Goal: Information Seeking & Learning: Learn about a topic

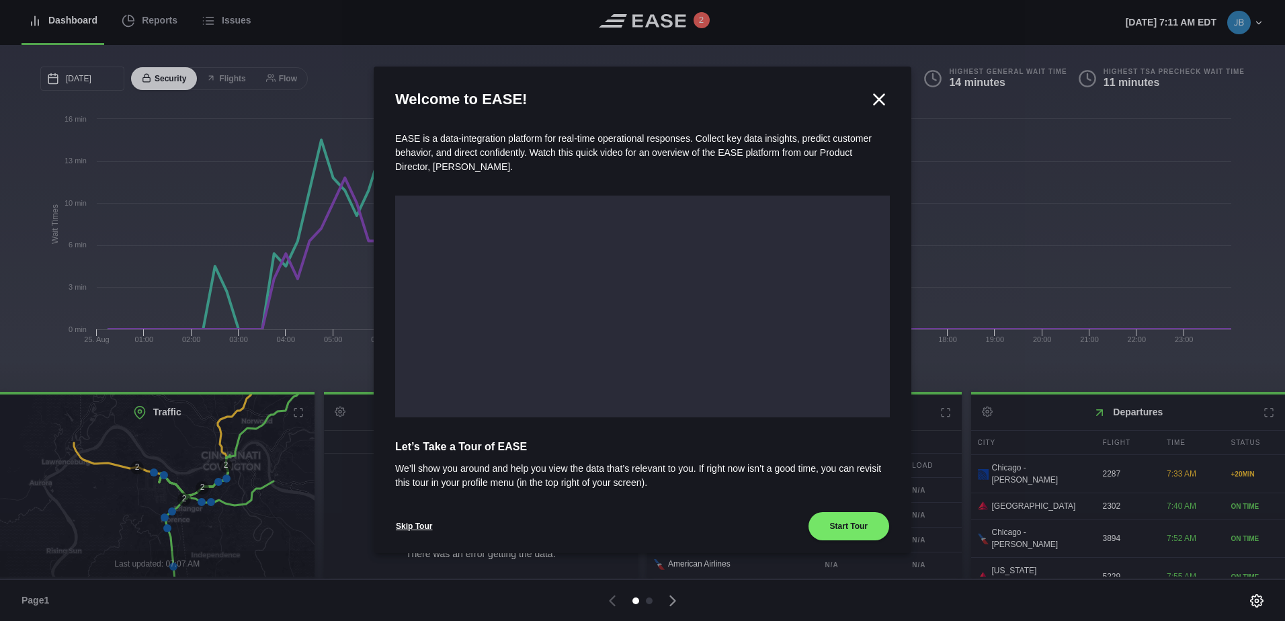
click at [876, 96] on icon at bounding box center [880, 99] width 10 height 10
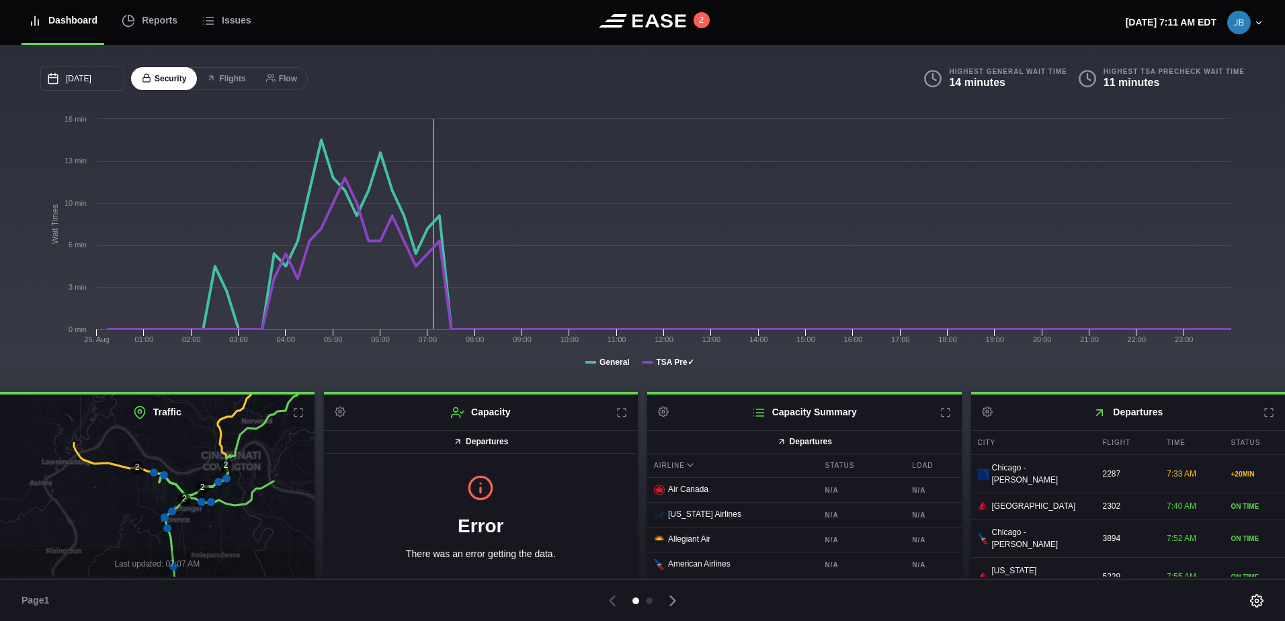
click at [154, 473] on icon at bounding box center [154, 473] width 8 height 8
click at [227, 480] on icon at bounding box center [226, 479] width 8 height 8
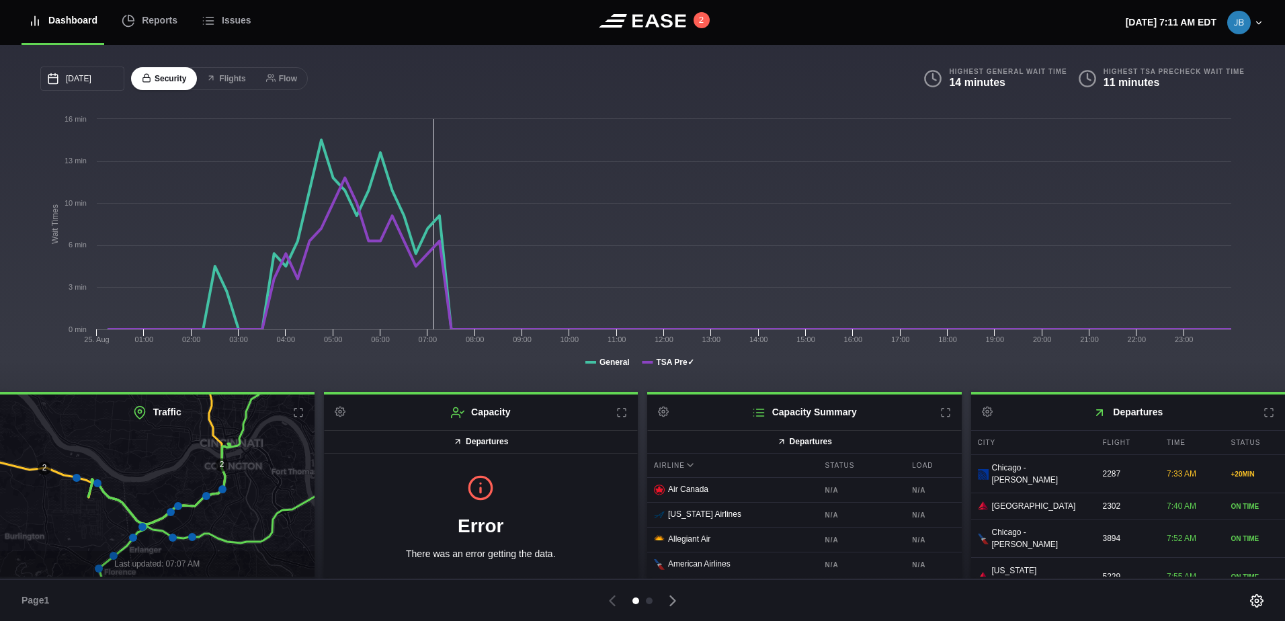
click at [221, 491] on icon at bounding box center [222, 489] width 8 height 8
click at [203, 500] on icon at bounding box center [195, 450] width 212 height 148
click at [205, 495] on icon at bounding box center [206, 496] width 8 height 8
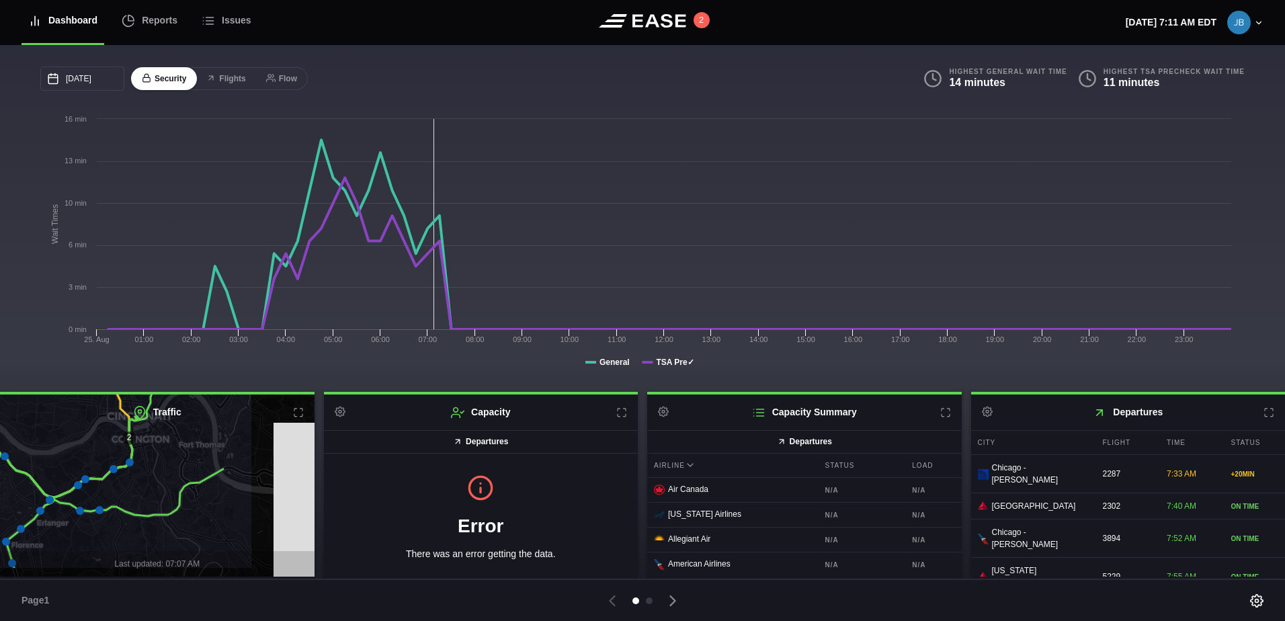
drag, startPoint x: 284, startPoint y: 466, endPoint x: 228, endPoint y: 463, distance: 56.5
click at [191, 446] on icon at bounding box center [63, 459] width 379 height 222
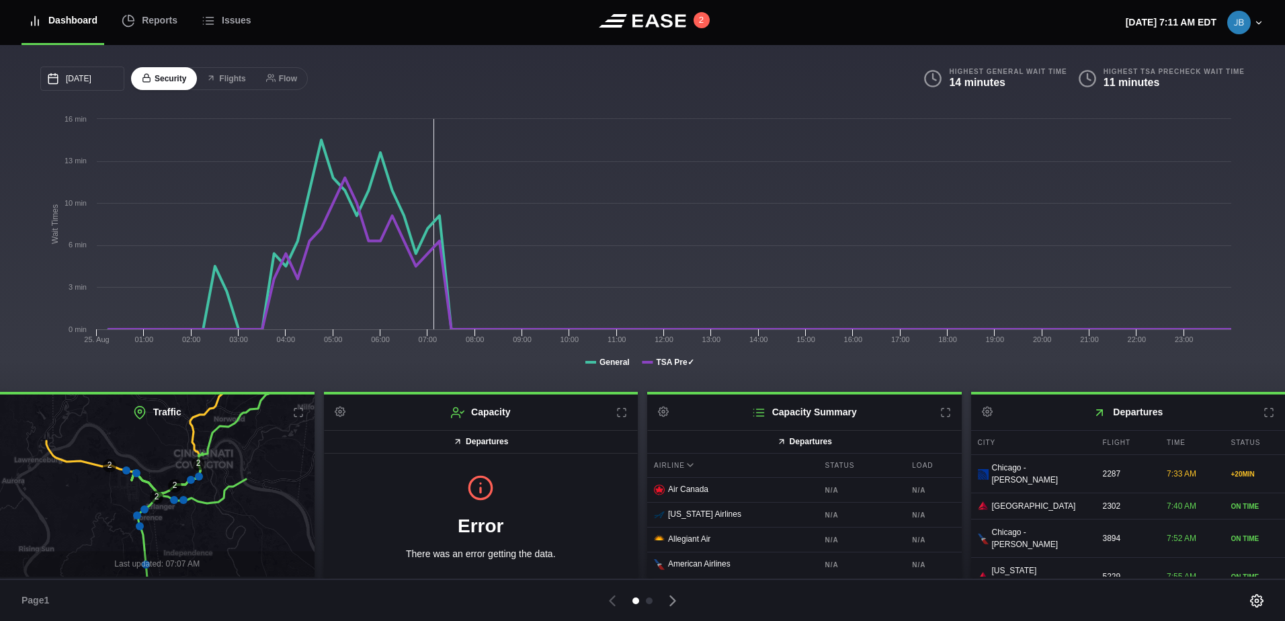
drag, startPoint x: 204, startPoint y: 487, endPoint x: 238, endPoint y: 492, distance: 33.9
click at [243, 495] on icon at bounding box center [182, 493] width 379 height 222
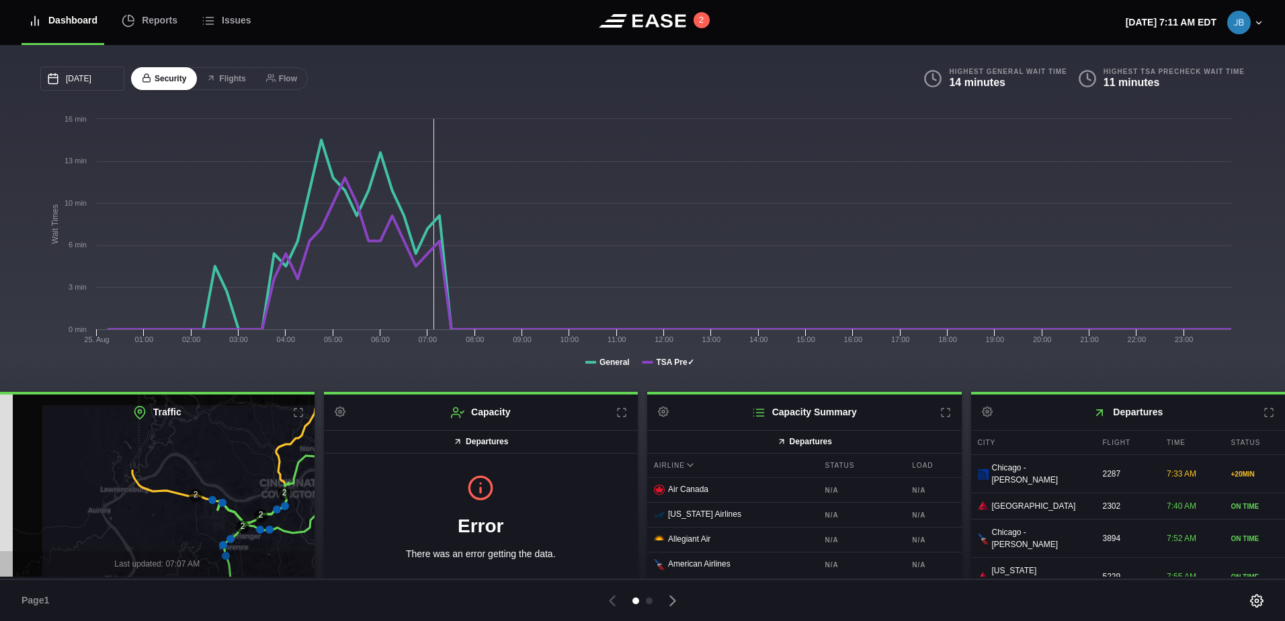
drag, startPoint x: 69, startPoint y: 462, endPoint x: 133, endPoint y: 486, distance: 68.3
click at [149, 492] on icon at bounding box center [229, 514] width 379 height 222
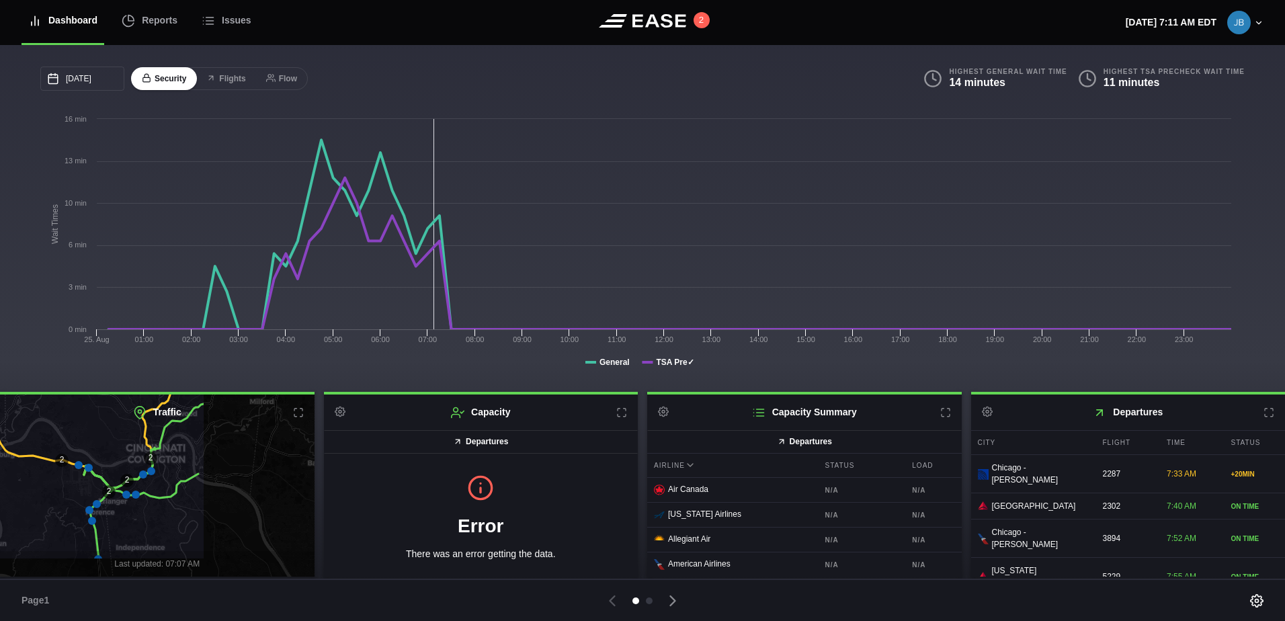
drag, startPoint x: 197, startPoint y: 528, endPoint x: 153, endPoint y: 505, distance: 49.9
click at [56, 491] on icon at bounding box center [16, 449] width 379 height 222
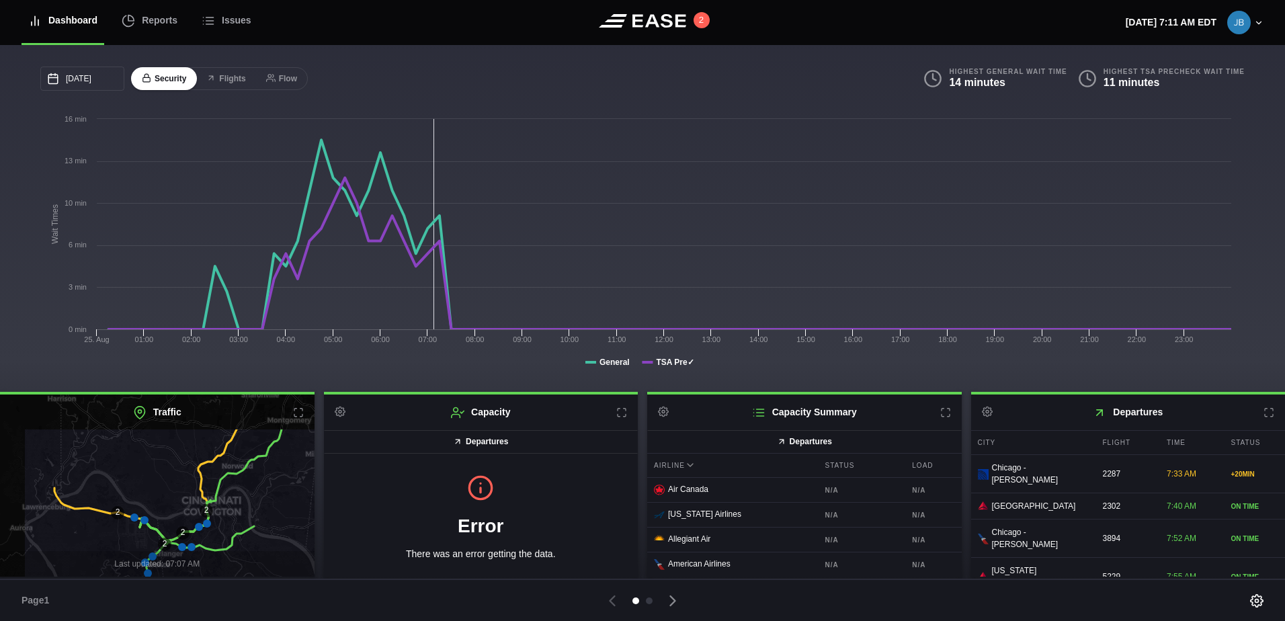
drag, startPoint x: 51, startPoint y: 440, endPoint x: 112, endPoint y: 490, distance: 78.3
click at [112, 490] on icon at bounding box center [212, 539] width 379 height 222
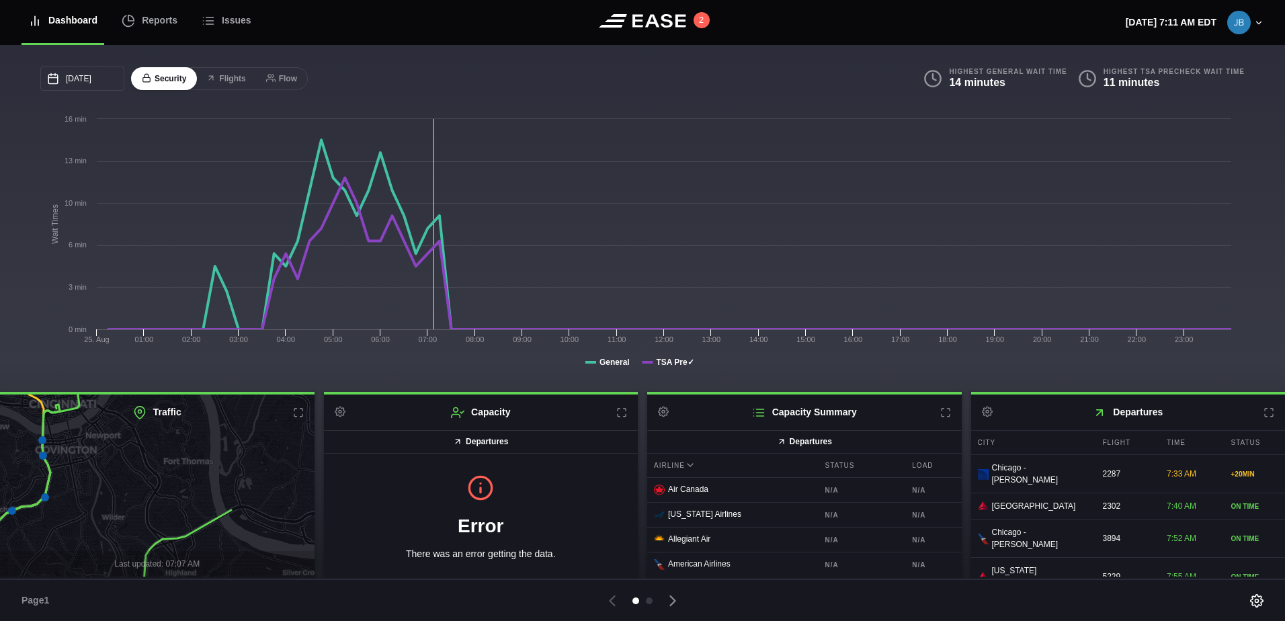
drag, startPoint x: 211, startPoint y: 458, endPoint x: 220, endPoint y: 481, distance: 25.1
click at [220, 491] on icon at bounding box center [156, 485] width 379 height 222
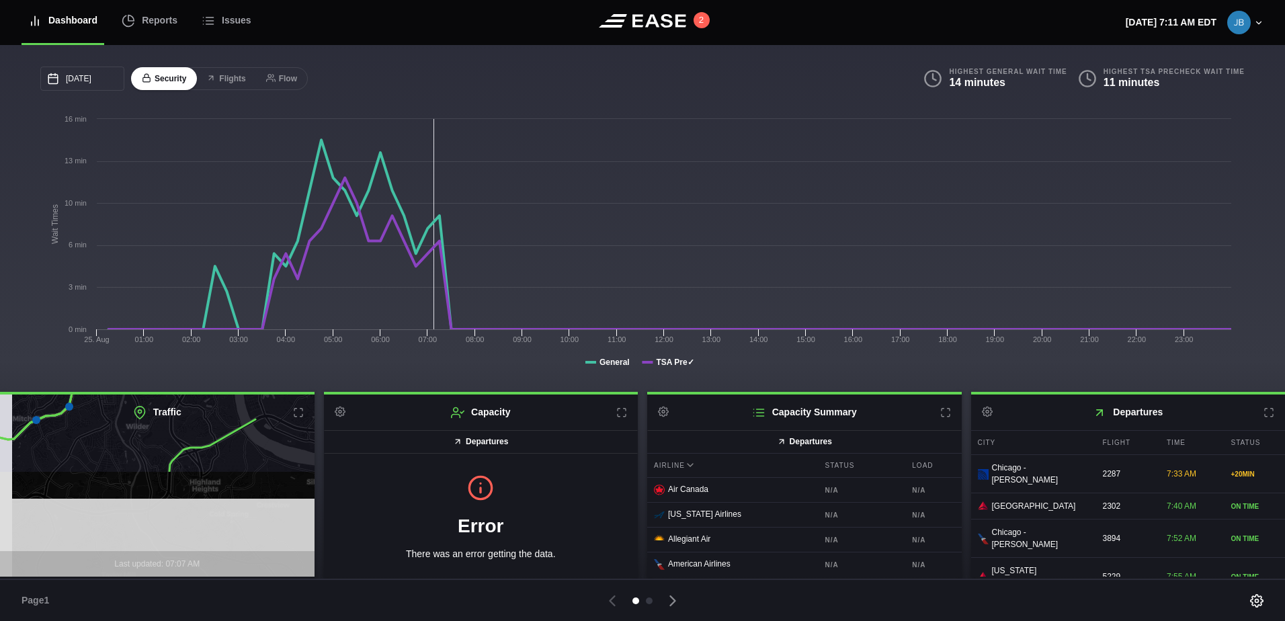
drag, startPoint x: 246, startPoint y: 542, endPoint x: 261, endPoint y: 421, distance: 122.6
click at [261, 421] on div "Traffic Last updated: 07:07 AM" at bounding box center [157, 486] width 315 height 182
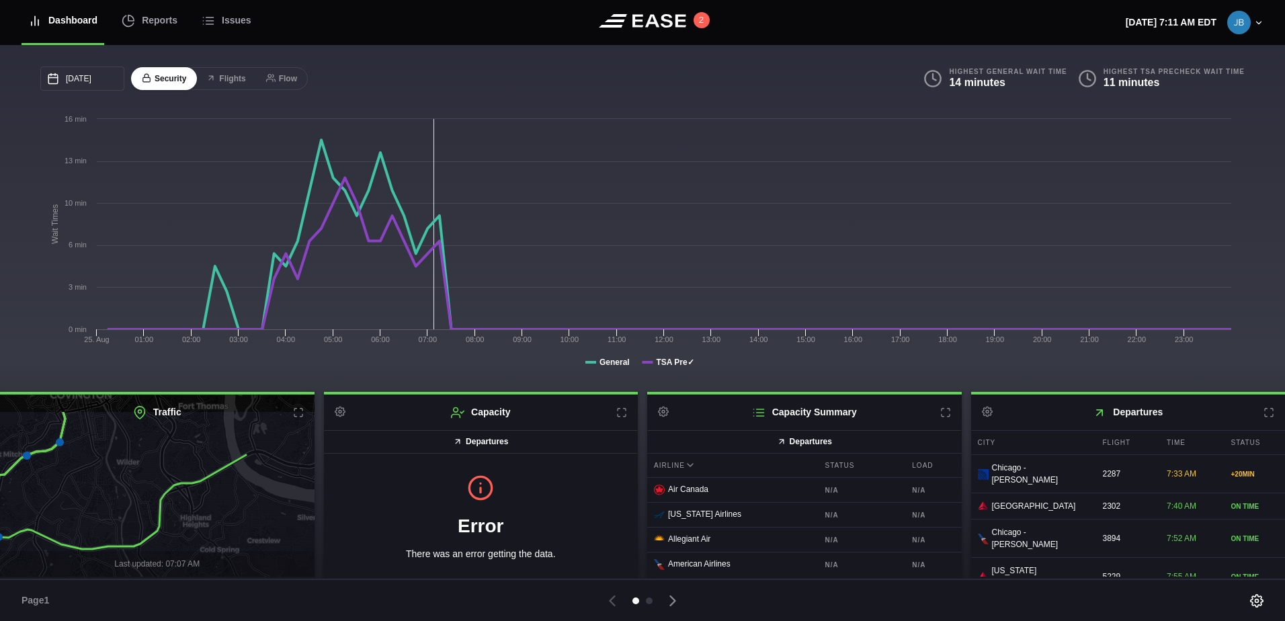
drag, startPoint x: 261, startPoint y: 447, endPoint x: 252, endPoint y: 483, distance: 36.8
click at [252, 483] on icon at bounding box center [147, 521] width 379 height 222
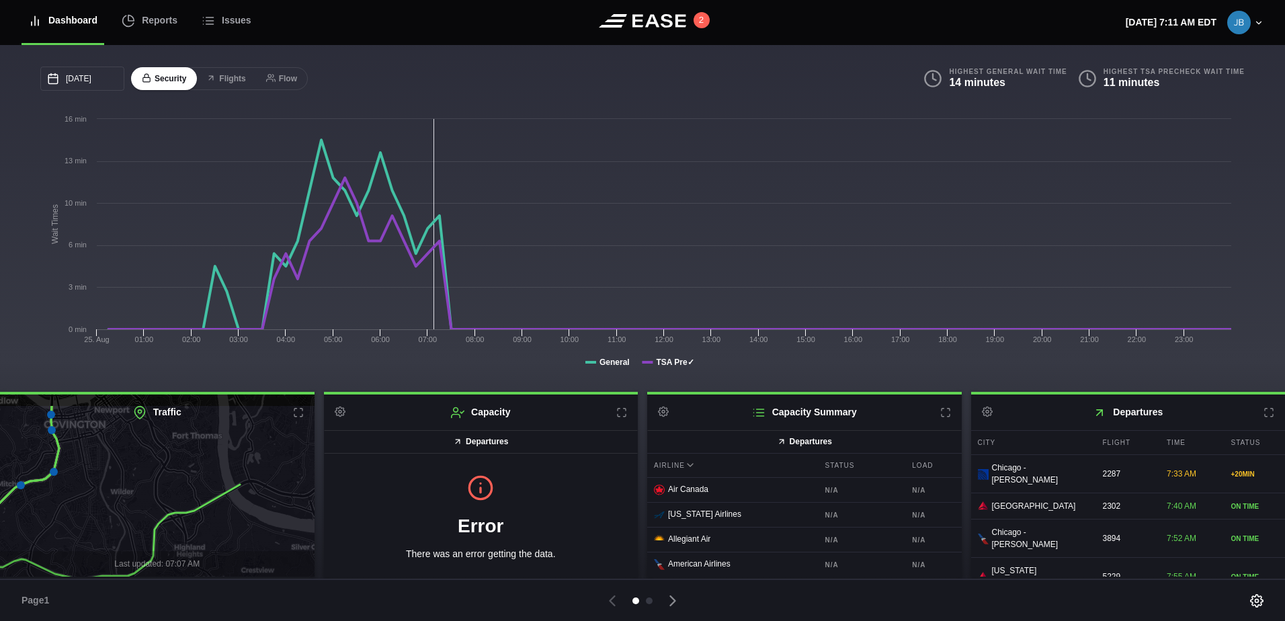
drag, startPoint x: 243, startPoint y: 447, endPoint x: 236, endPoint y: 495, distance: 49.0
click at [236, 495] on icon at bounding box center [150, 515] width 379 height 222
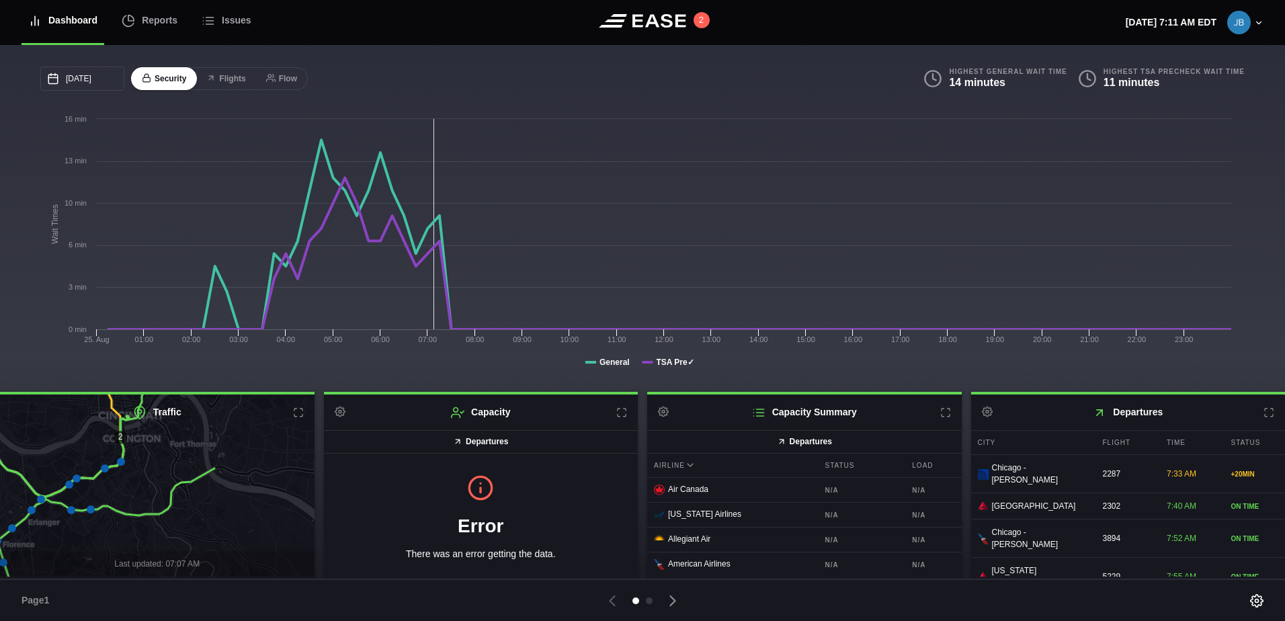
drag, startPoint x: 256, startPoint y: 479, endPoint x: 225, endPoint y: 460, distance: 37.1
click at [225, 460] on icon at bounding box center [129, 468] width 379 height 222
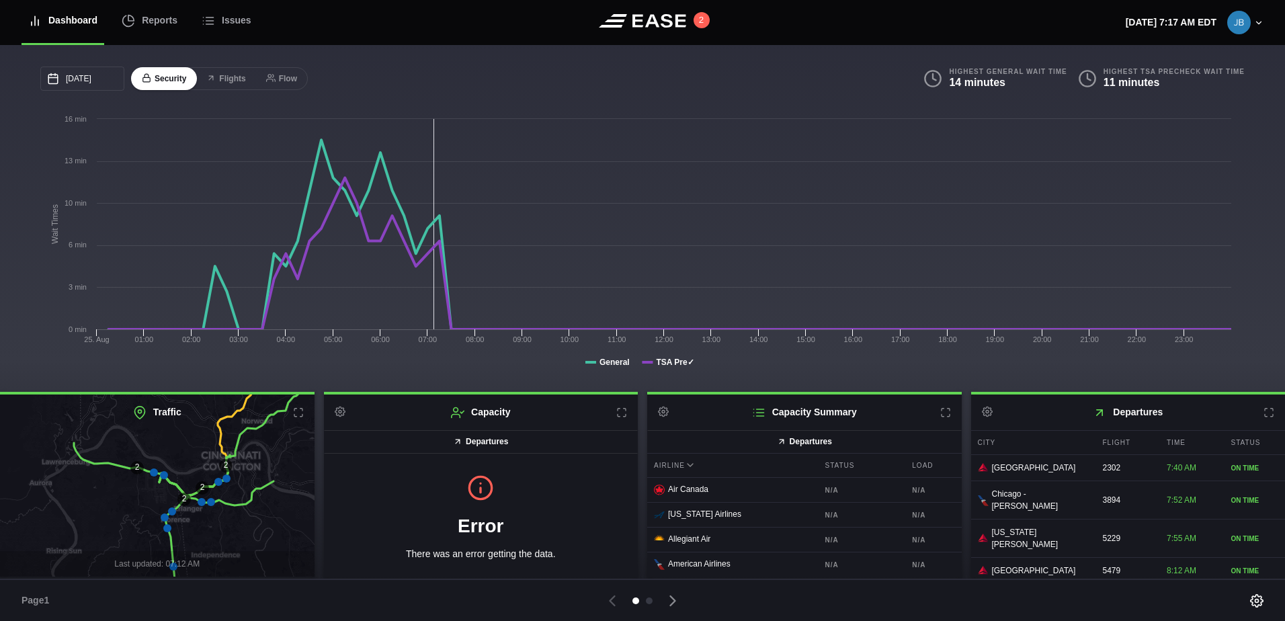
click at [297, 416] on icon at bounding box center [298, 412] width 11 height 11
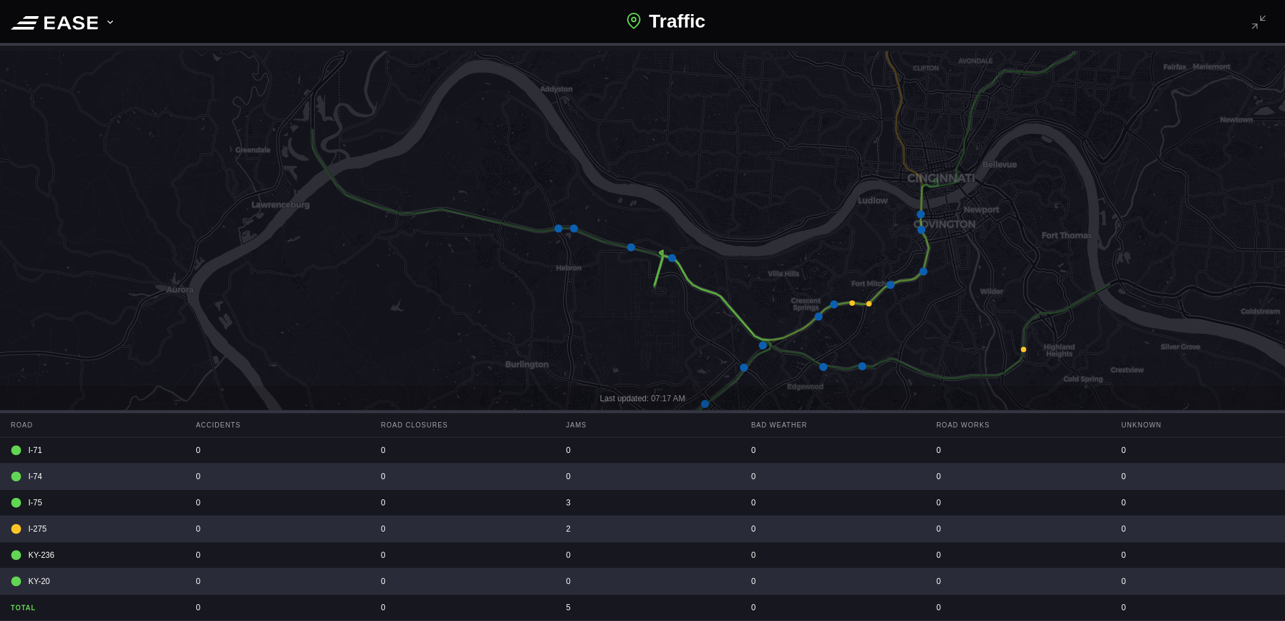
click at [1025, 350] on icon at bounding box center [1023, 349] width 5 height 5
click at [864, 365] on icon at bounding box center [862, 366] width 8 height 8
click at [860, 367] on icon at bounding box center [862, 366] width 8 height 8
click at [823, 372] on icon at bounding box center [643, 299] width 1546 height 600
click at [825, 366] on icon at bounding box center [823, 367] width 8 height 8
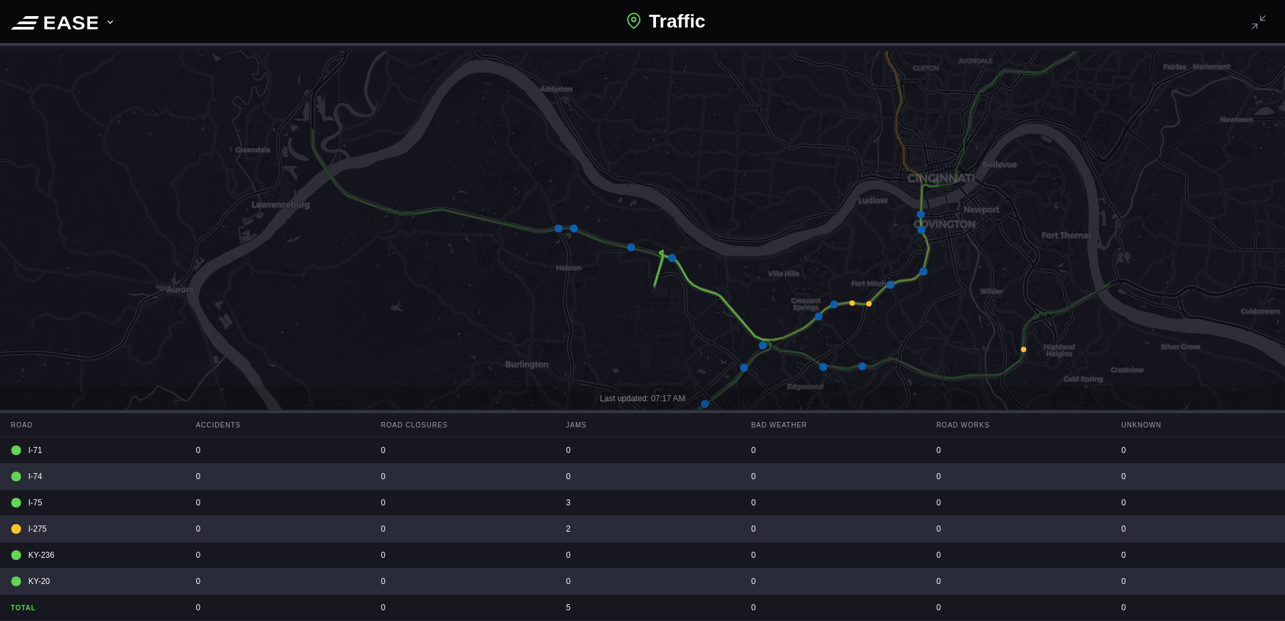
click at [860, 365] on icon at bounding box center [862, 366] width 8 height 8
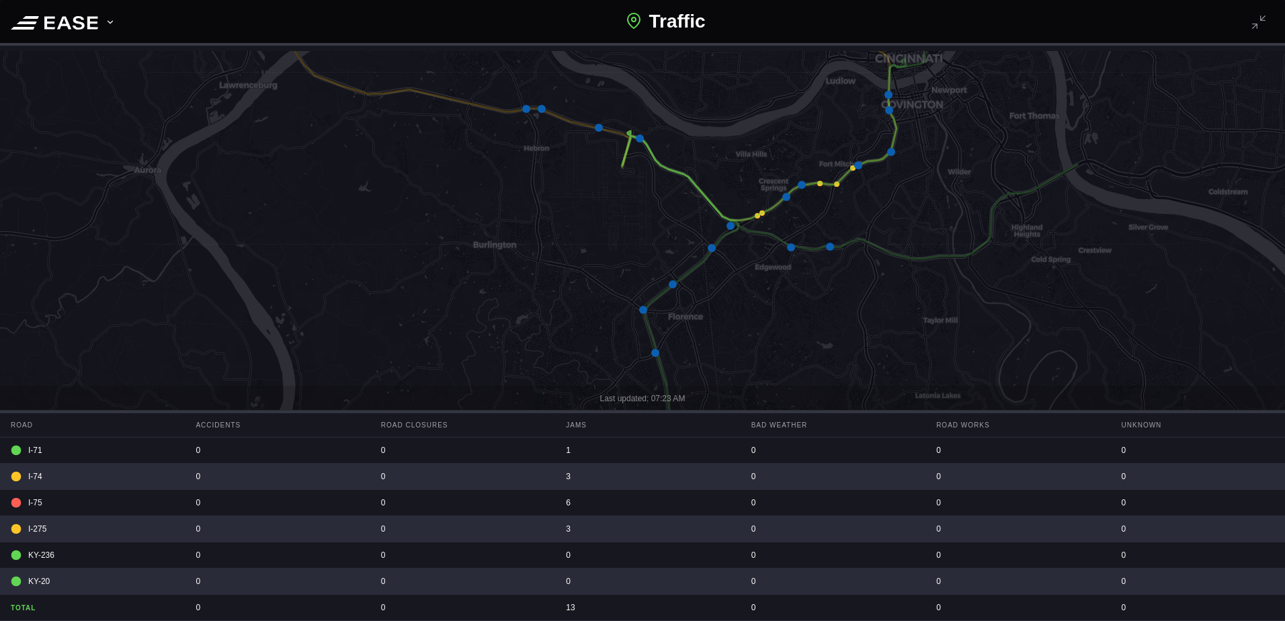
drag, startPoint x: 596, startPoint y: 326, endPoint x: 542, endPoint y: 155, distance: 179.0
click at [544, 155] on icon at bounding box center [610, 180] width 1546 height 600
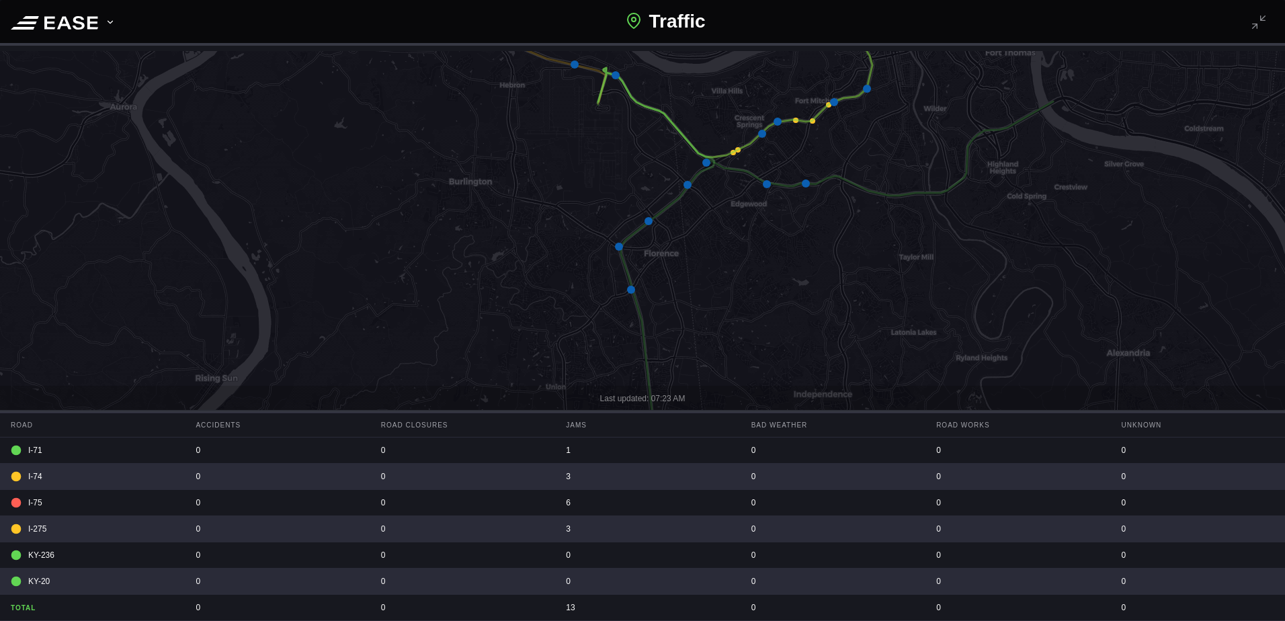
click at [763, 132] on icon at bounding box center [762, 134] width 8 height 8
click at [836, 100] on icon at bounding box center [834, 102] width 8 height 8
click at [807, 184] on icon at bounding box center [806, 183] width 8 height 8
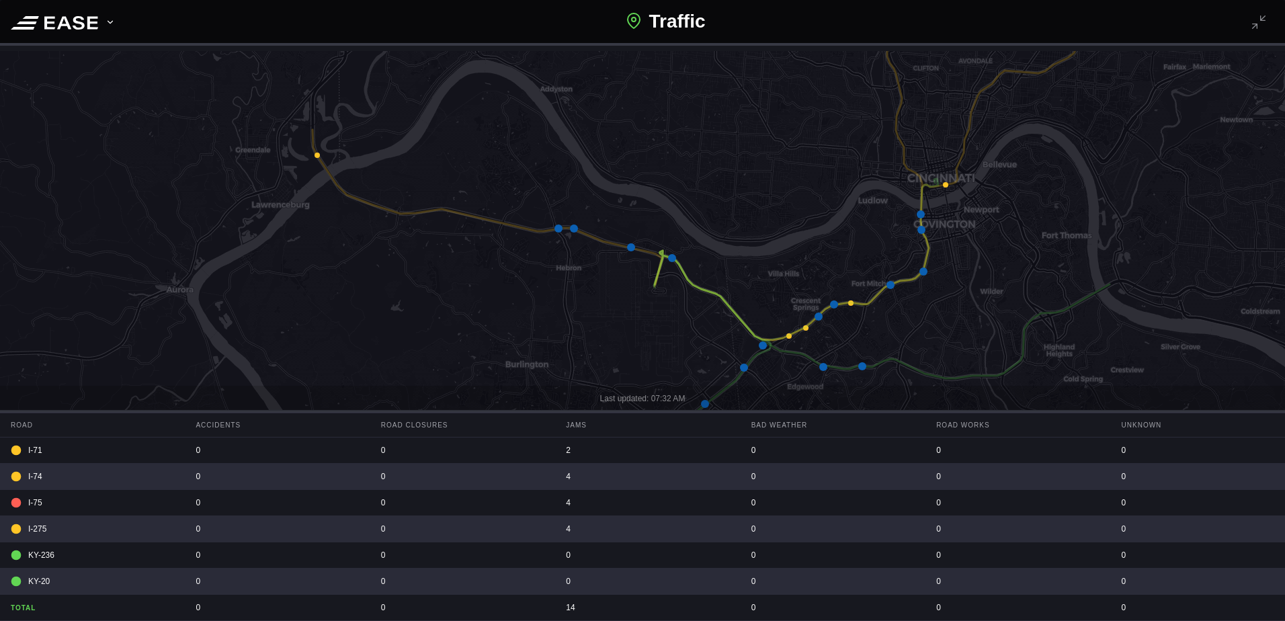
click at [859, 366] on icon at bounding box center [862, 366] width 8 height 8
click at [822, 367] on icon at bounding box center [823, 367] width 8 height 8
click at [864, 365] on icon at bounding box center [862, 366] width 8 height 8
click at [822, 365] on icon at bounding box center [823, 367] width 8 height 8
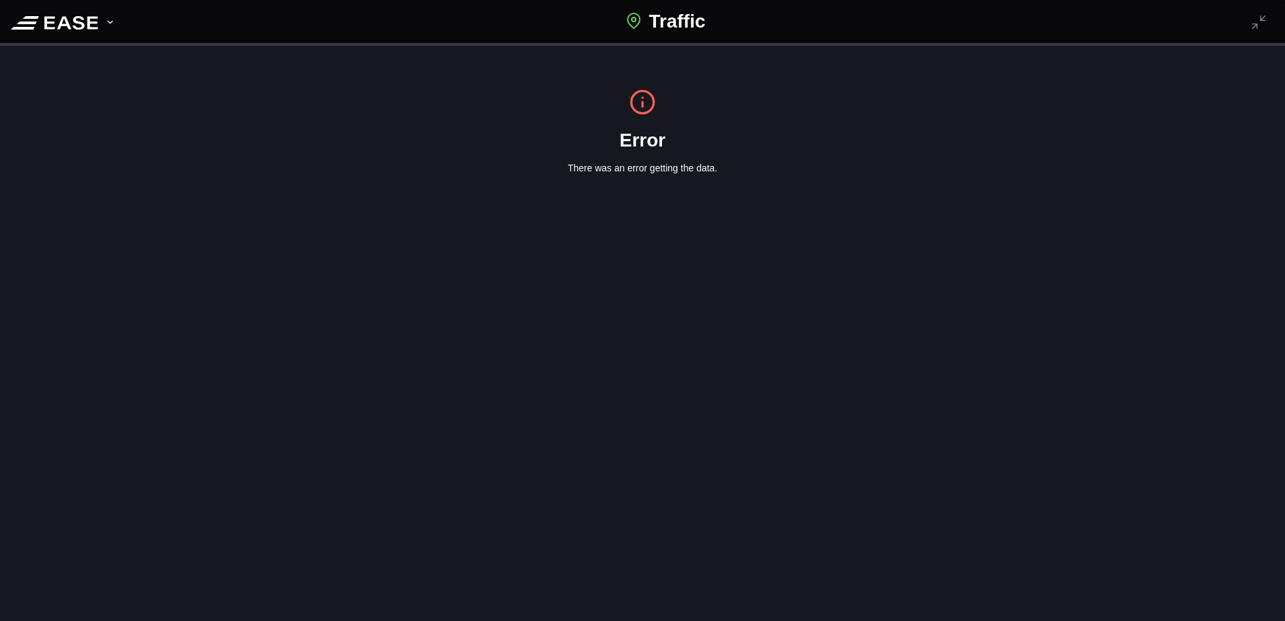
click at [688, 35] on h1 "Traffic" at bounding box center [665, 21] width 79 height 28
click at [1258, 23] on icon at bounding box center [1263, 18] width 11 height 11
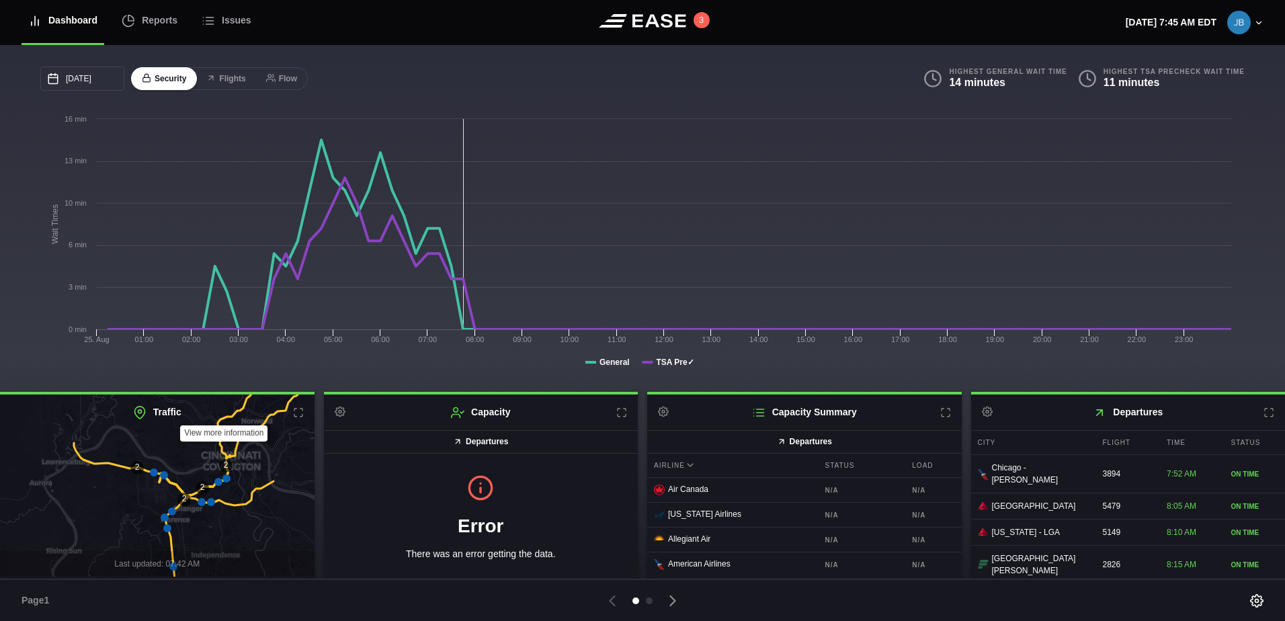
click at [300, 415] on icon at bounding box center [298, 412] width 11 height 11
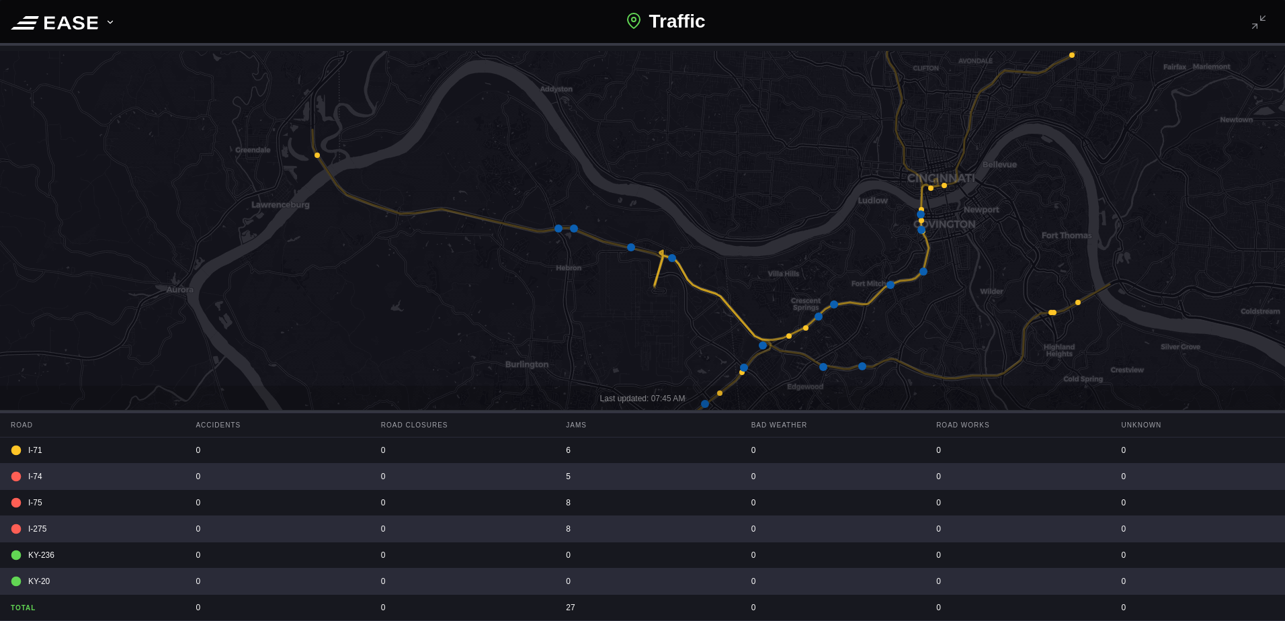
click at [559, 230] on icon at bounding box center [559, 229] width 8 height 8
click at [671, 255] on icon at bounding box center [672, 258] width 8 height 8
click at [634, 250] on icon at bounding box center [631, 247] width 8 height 8
click at [670, 257] on icon at bounding box center [672, 258] width 8 height 8
click at [763, 346] on icon at bounding box center [763, 345] width 8 height 8
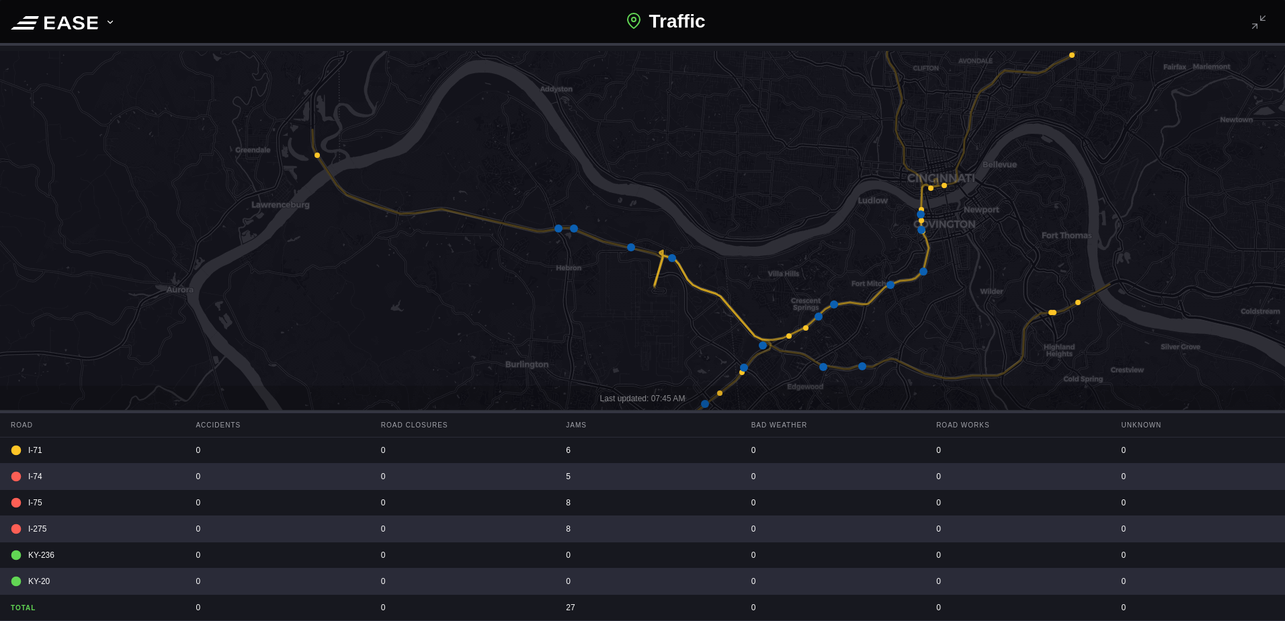
click at [674, 258] on icon at bounding box center [672, 258] width 8 height 8
